Goal: Task Accomplishment & Management: Manage account settings

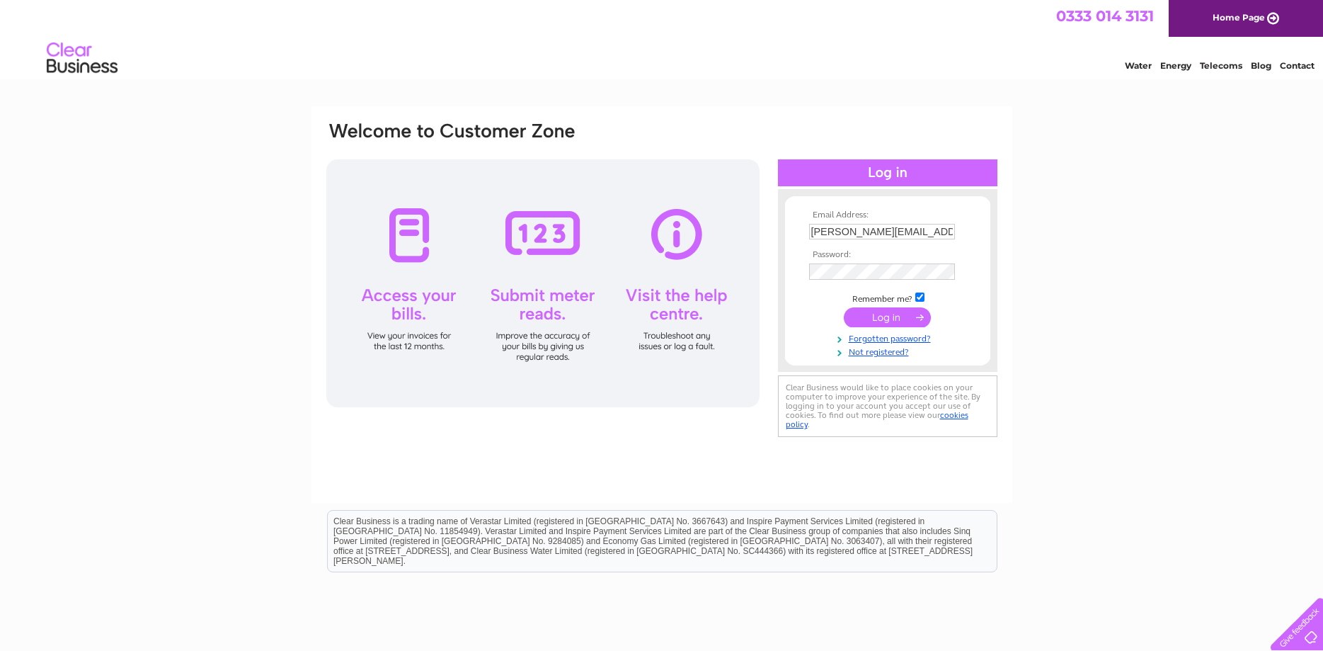
click at [888, 313] on input "submit" at bounding box center [887, 317] width 87 height 20
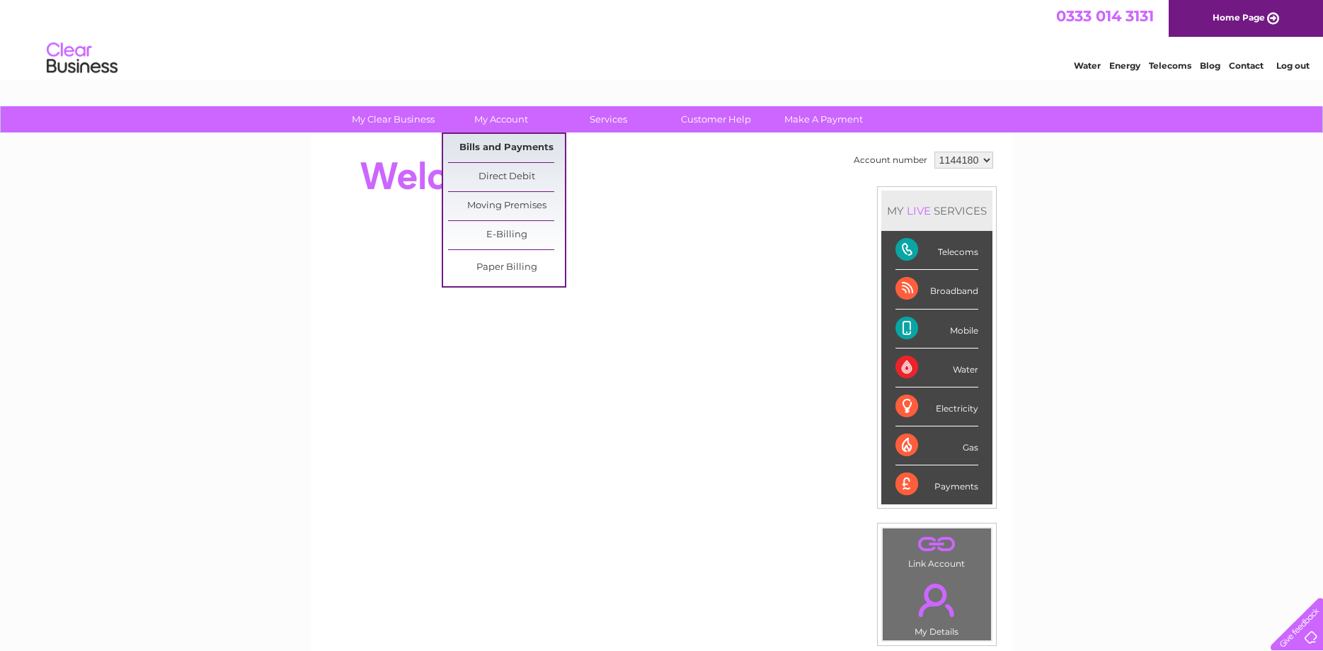
click at [487, 149] on link "Bills and Payments" at bounding box center [506, 148] width 117 height 28
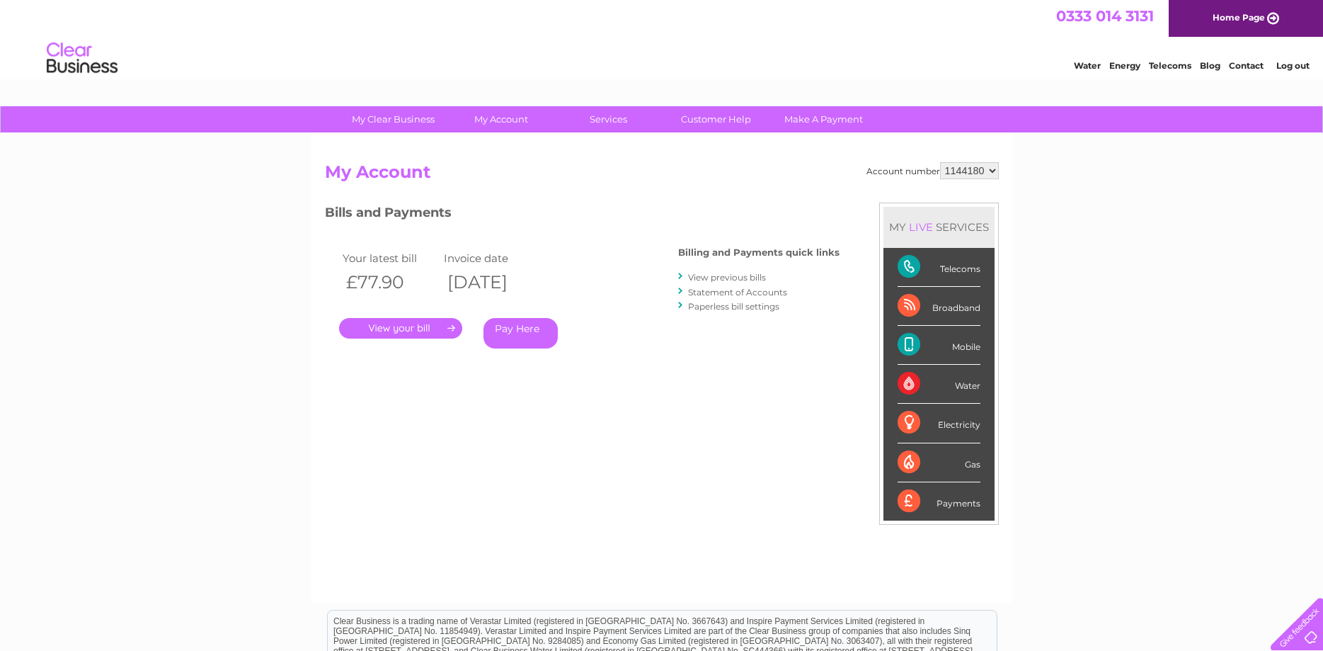
click at [428, 322] on link "." at bounding box center [400, 328] width 123 height 21
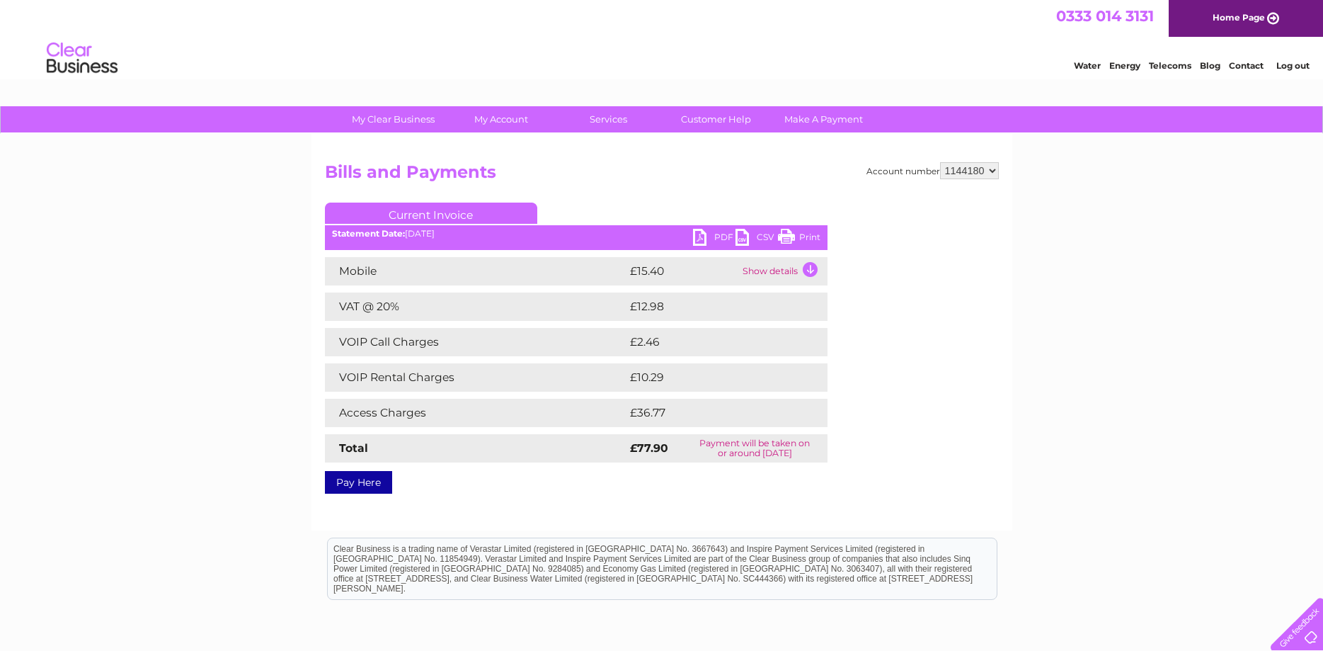
click at [702, 234] on link "PDF" at bounding box center [714, 239] width 42 height 21
